Goal: Information Seeking & Learning: Learn about a topic

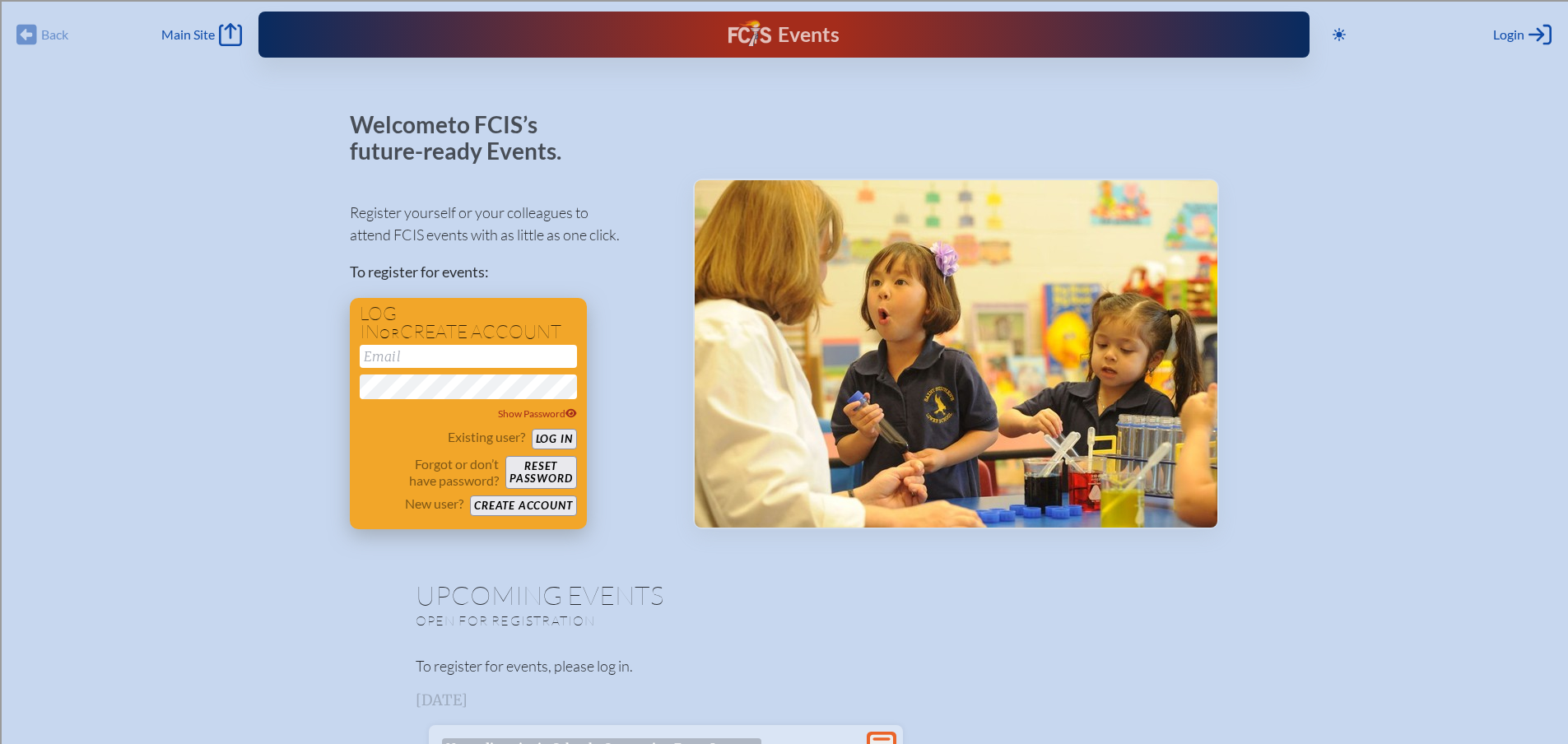
type input "[EMAIL_ADDRESS][DOMAIN_NAME]"
click at [551, 440] on button "Log in" at bounding box center [553, 439] width 45 height 20
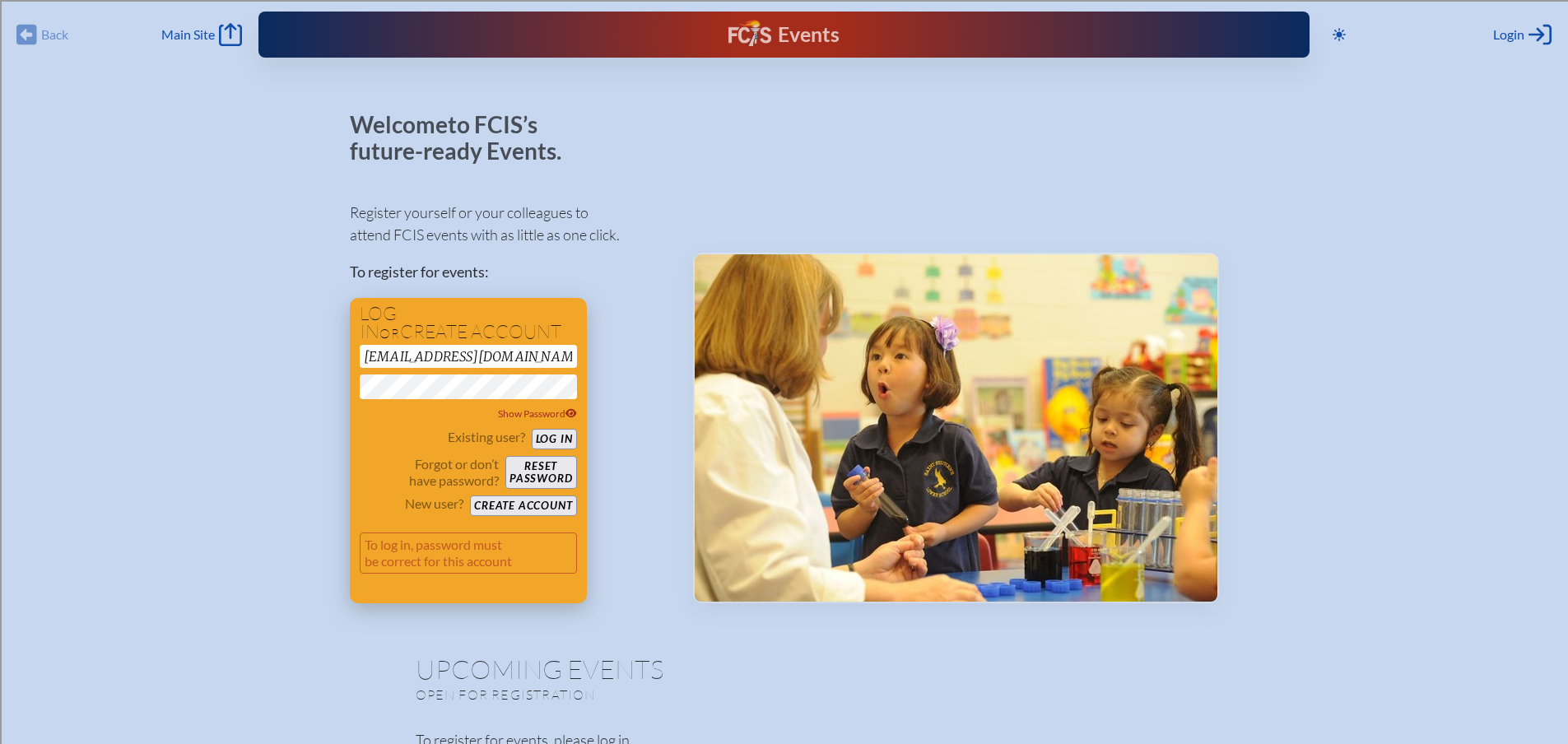
click at [531, 429] on button "Log in" at bounding box center [553, 439] width 45 height 20
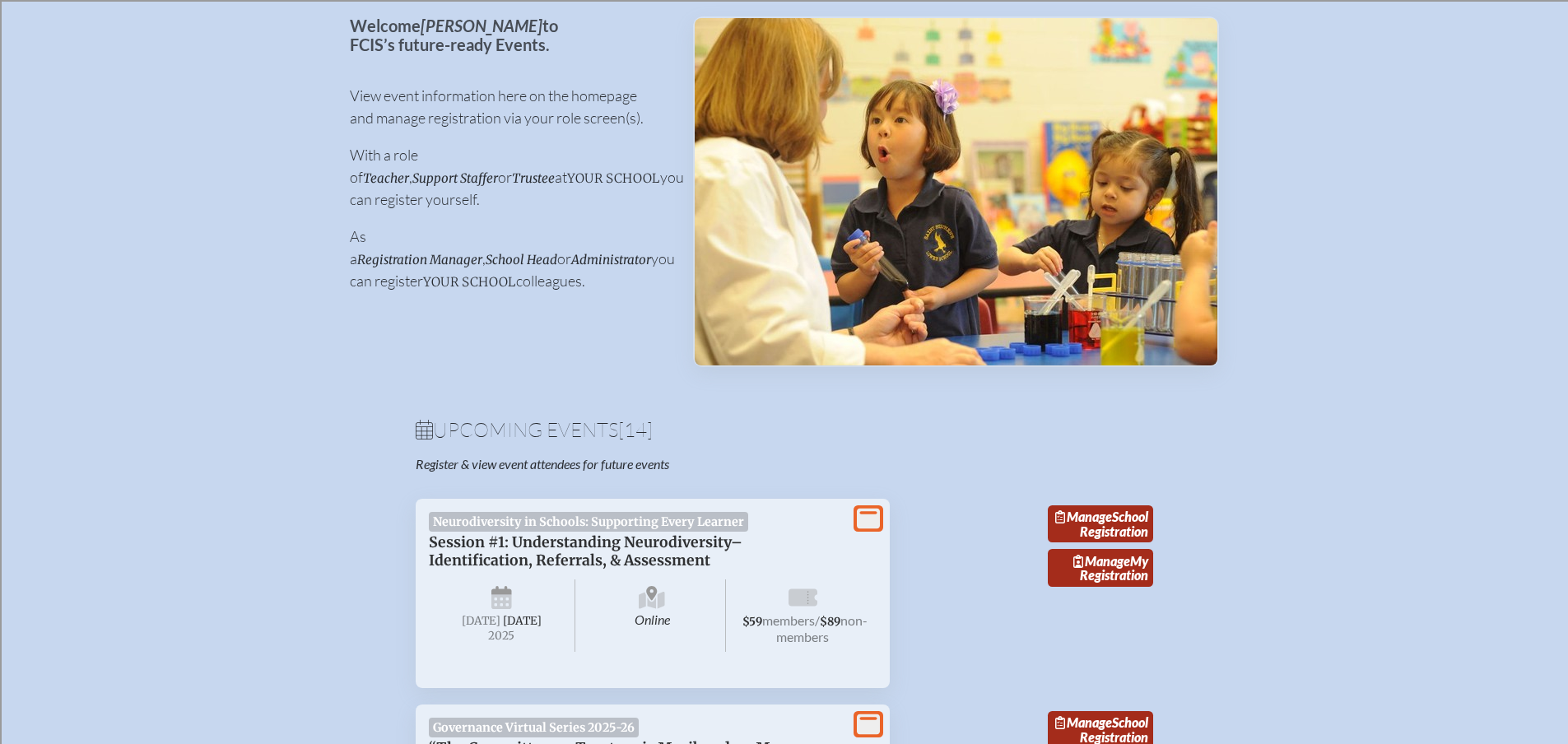
scroll to position [247, 0]
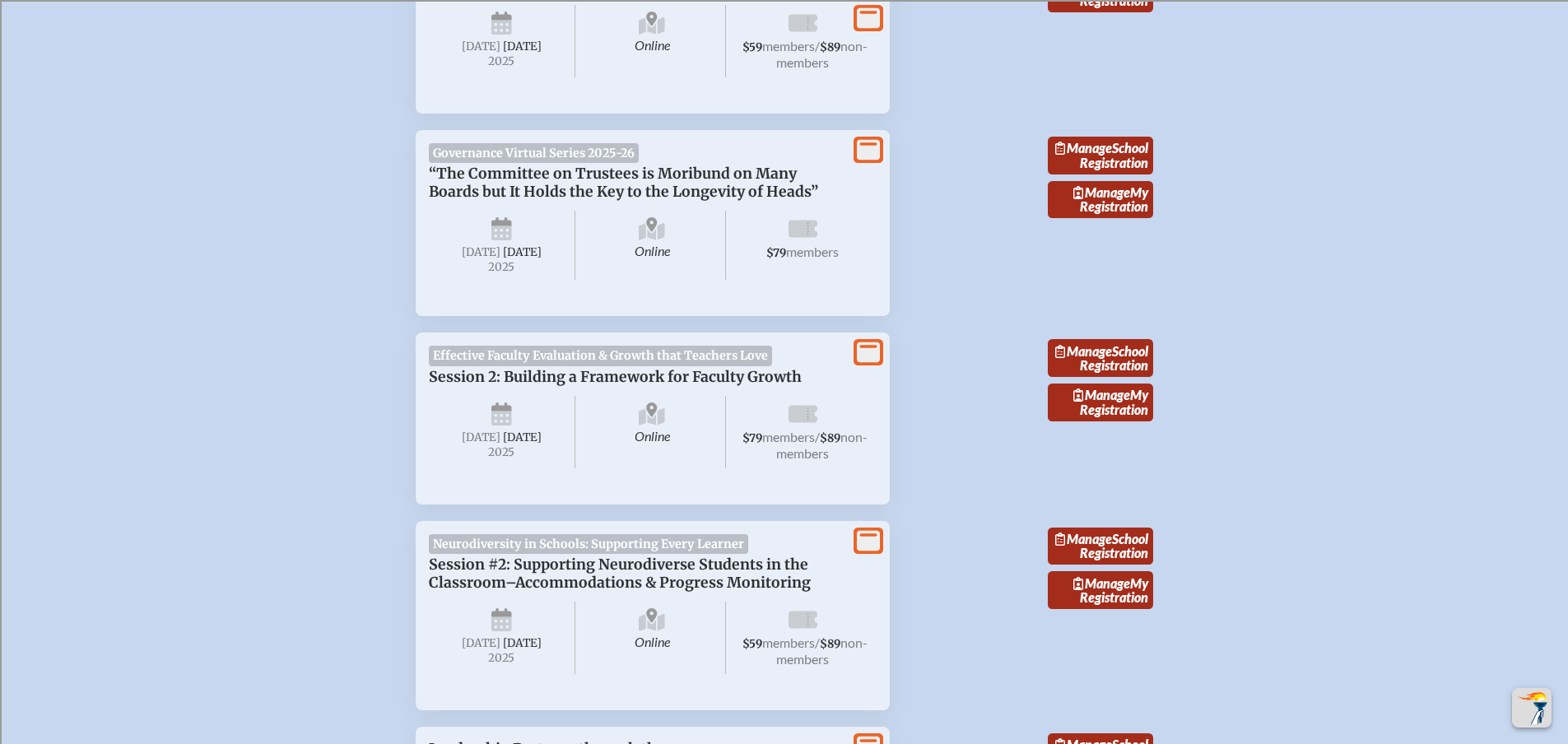
scroll to position [741, 0]
click at [676, 385] on span "Session 2: Building a Framework for Faculty Growth" at bounding box center [615, 375] width 372 height 18
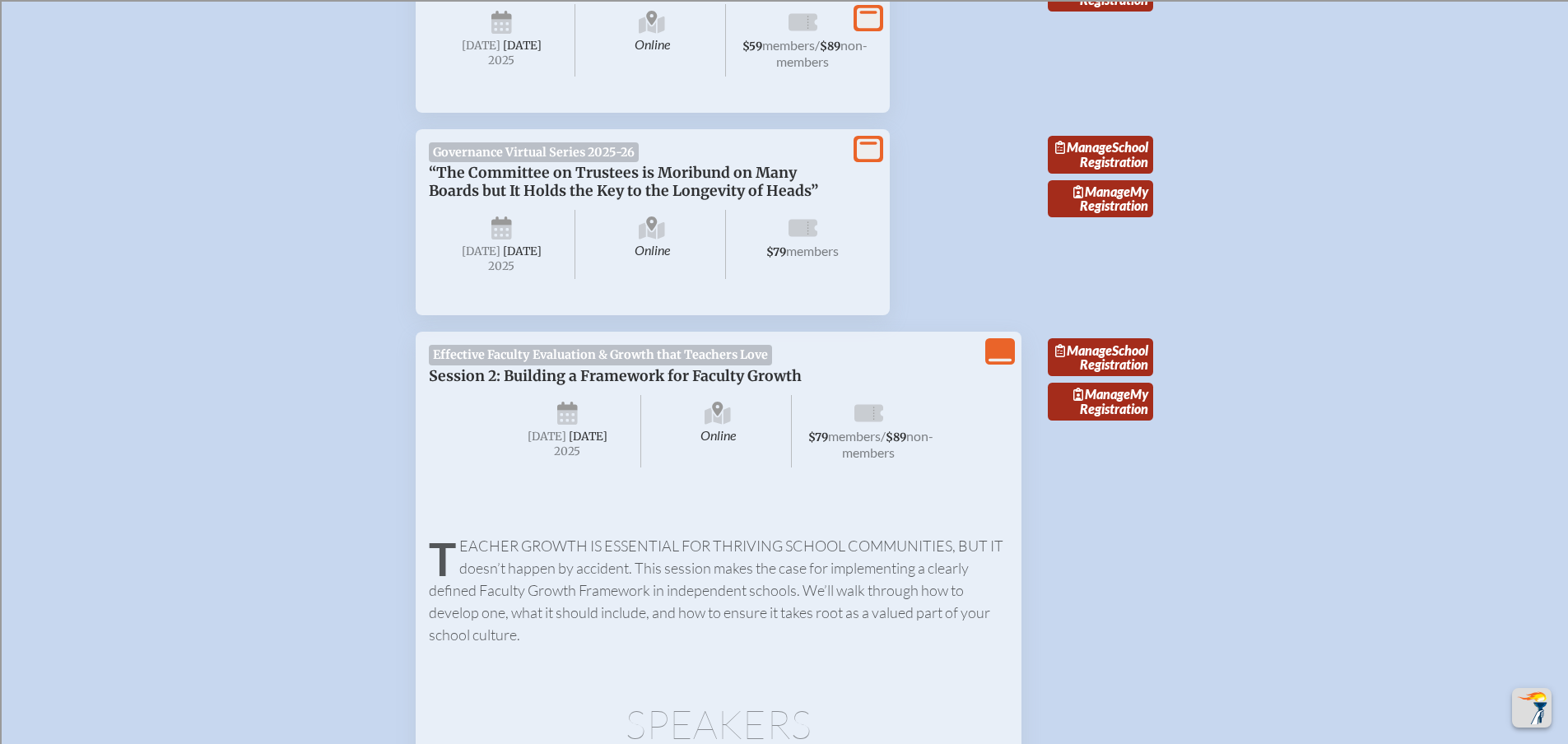
click at [989, 363] on icon "View Less" at bounding box center [999, 351] width 23 height 23
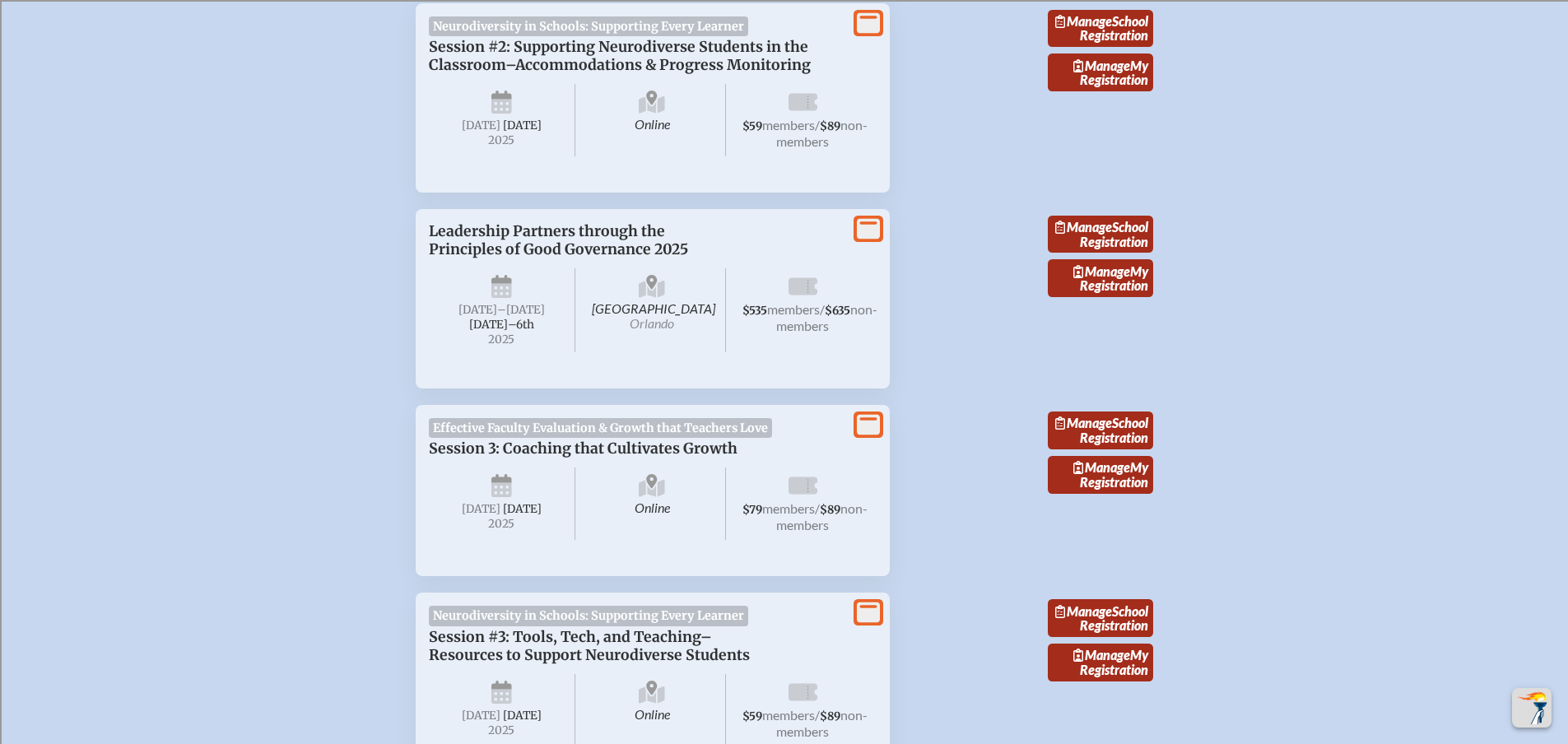
scroll to position [1259, 0]
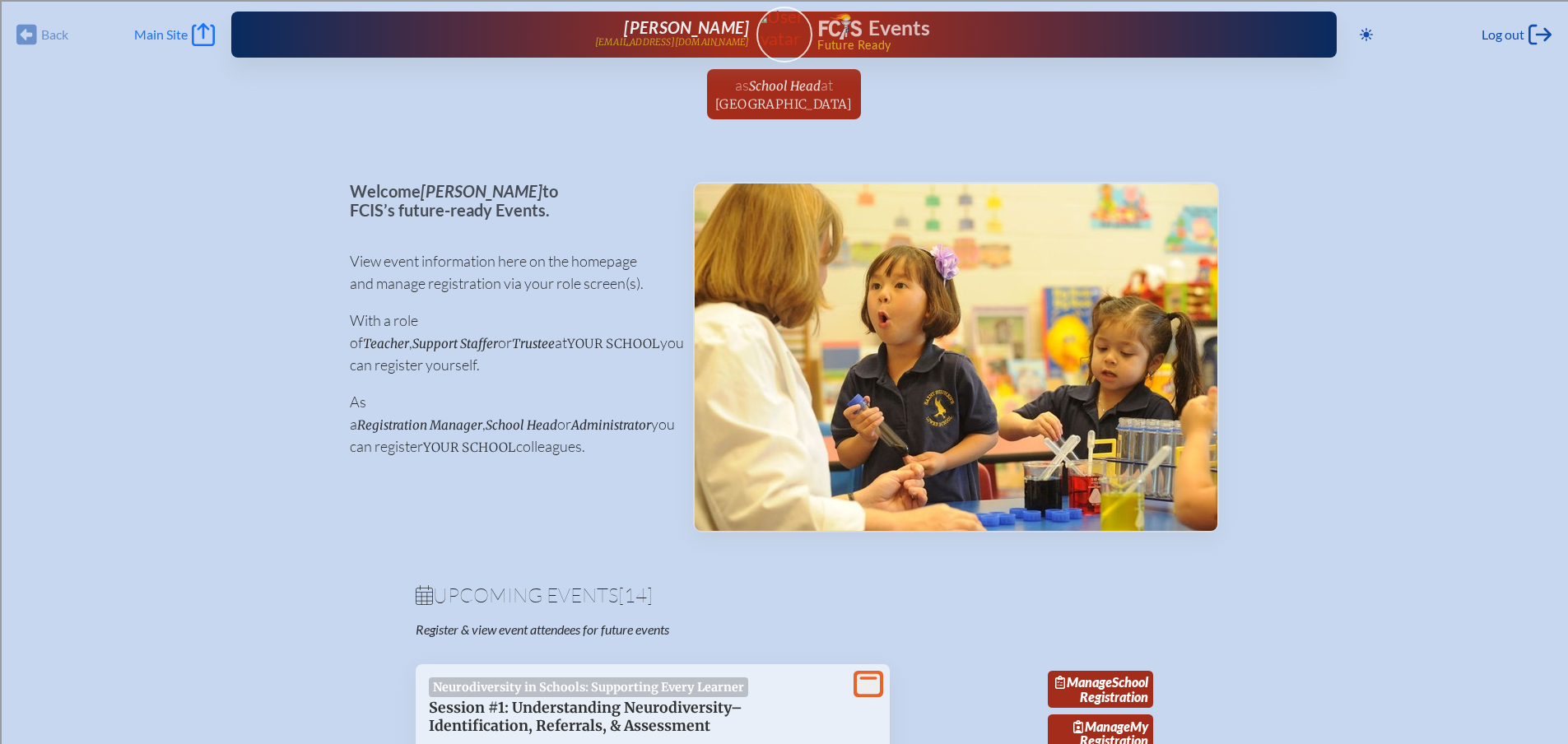
click at [166, 36] on span "Main Site" at bounding box center [161, 34] width 54 height 16
